Goal: Browse casually: Explore the website without a specific task or goal

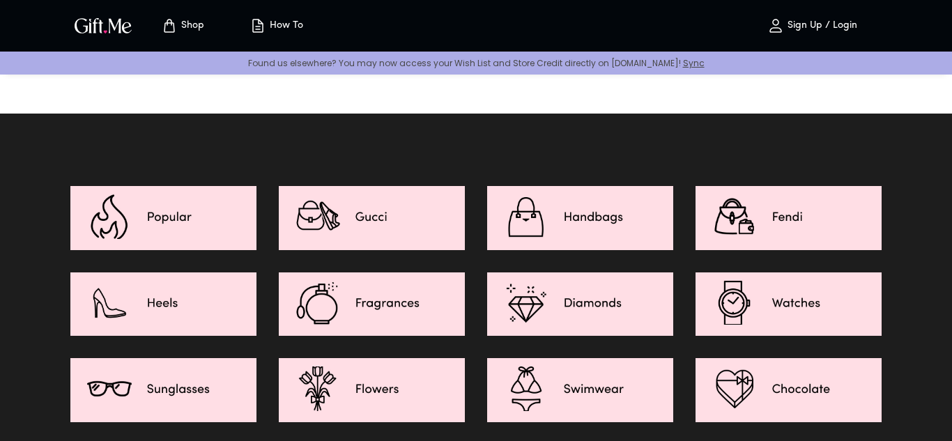
scroll to position [1983, 0]
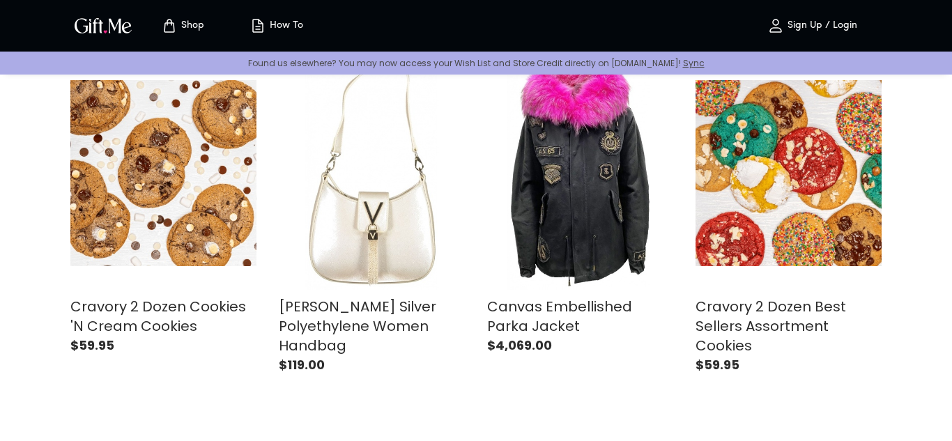
scroll to position [2652, 0]
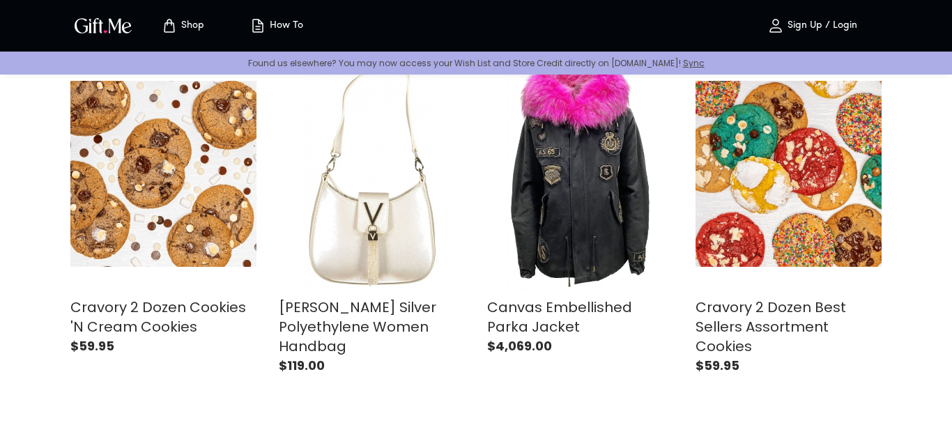
click at [499, 264] on div "button" at bounding box center [580, 174] width 186 height 234
